Goal: Information Seeking & Learning: Find specific fact

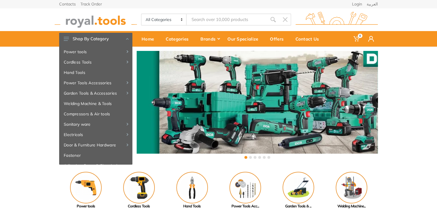
click at [210, 22] on input "Site search" at bounding box center [227, 19] width 80 height 12
type input "3"
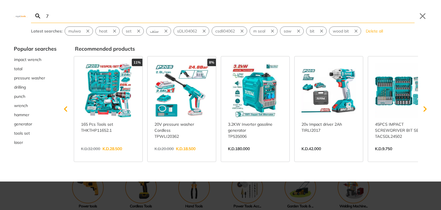
type input "7"
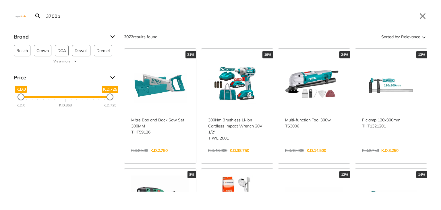
type input "3700b"
click at [296, 3] on div "3700b Search Submit Close" at bounding box center [220, 11] width 441 height 23
type input "t"
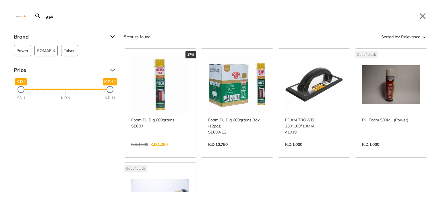
type input "فوم"
click at [231, 150] on link "View more →" at bounding box center [237, 150] width 58 height 0
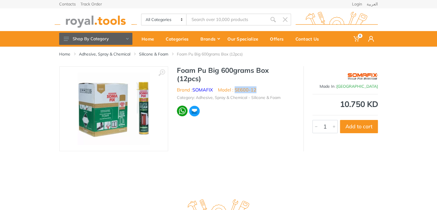
type input "فوم"
click at [235, 89] on ul "Brand : SOMAFIX Model : SE600-12" at bounding box center [236, 89] width 118 height 7
